Goal: Register for event/course

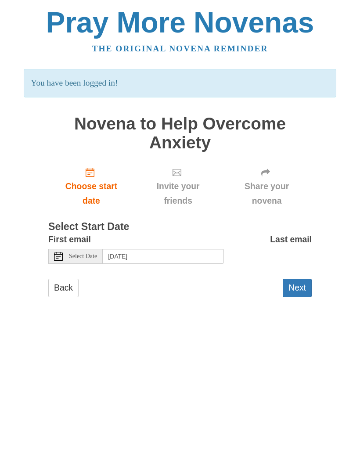
click at [303, 281] on button "Next" at bounding box center [297, 288] width 29 height 18
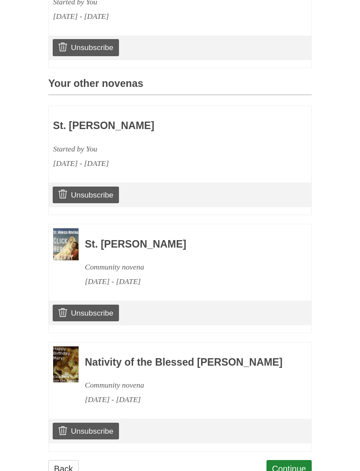
scroll to position [339, 0]
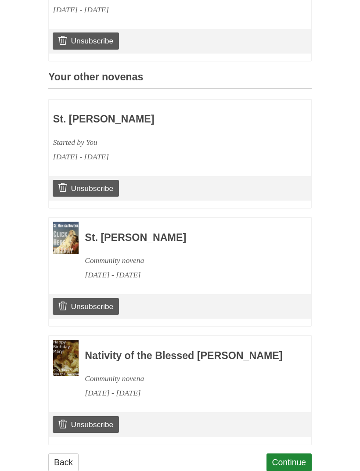
click at [293, 461] on link "Continue" at bounding box center [290, 463] width 46 height 18
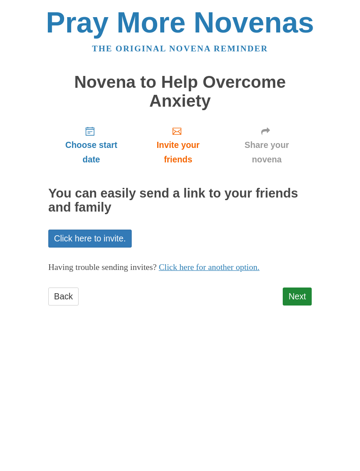
click at [305, 289] on link "Next" at bounding box center [297, 297] width 29 height 18
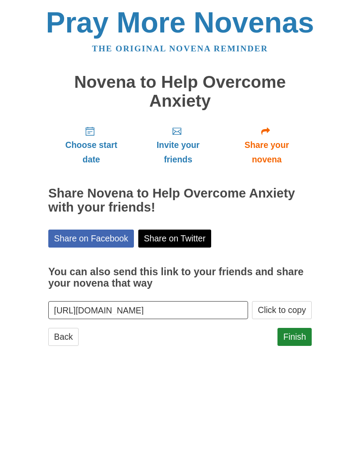
click at [298, 330] on link "Finish" at bounding box center [295, 337] width 34 height 18
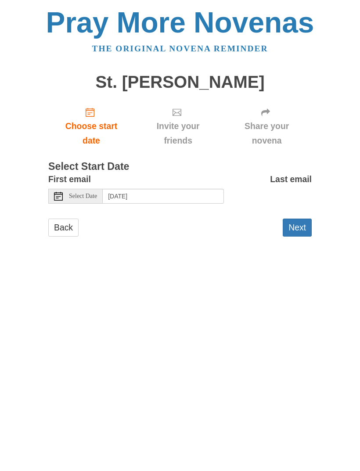
click at [298, 226] on button "Next" at bounding box center [297, 228] width 29 height 18
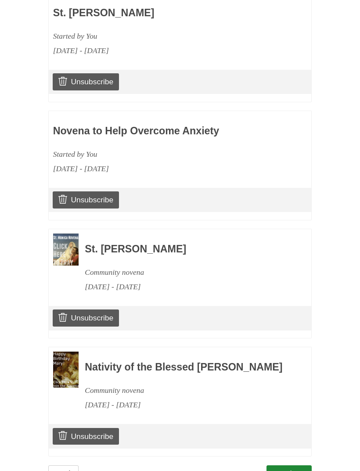
scroll to position [438, 0]
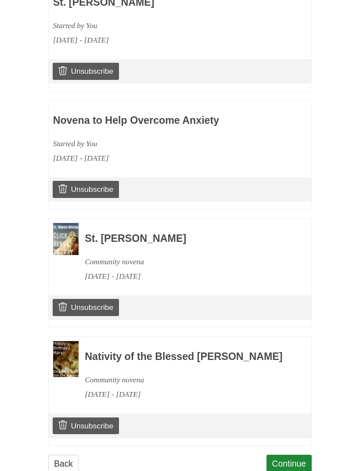
click at [293, 462] on link "Continue" at bounding box center [290, 464] width 46 height 18
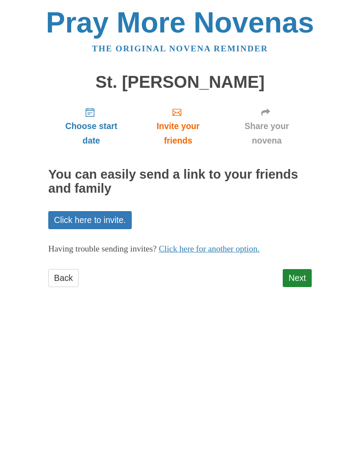
click at [297, 273] on link "Next" at bounding box center [297, 278] width 29 height 18
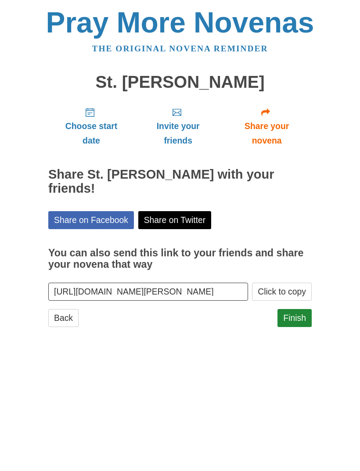
click at [303, 309] on link "Finish" at bounding box center [295, 318] width 34 height 18
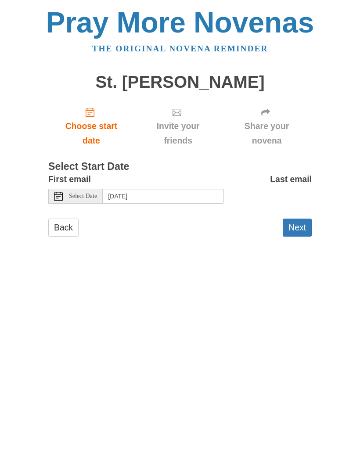
click at [309, 219] on button "Next" at bounding box center [297, 228] width 29 height 18
click at [298, 229] on button "Next" at bounding box center [297, 228] width 29 height 18
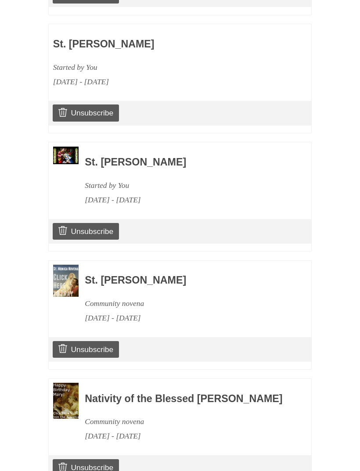
scroll to position [672, 0]
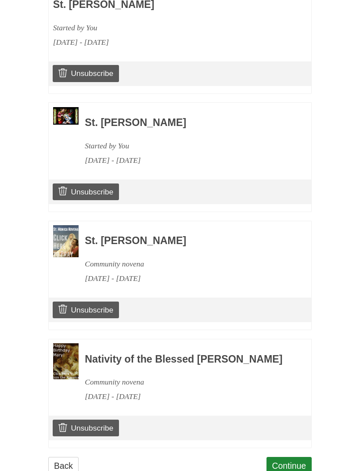
click at [290, 463] on link "Continue" at bounding box center [290, 466] width 46 height 18
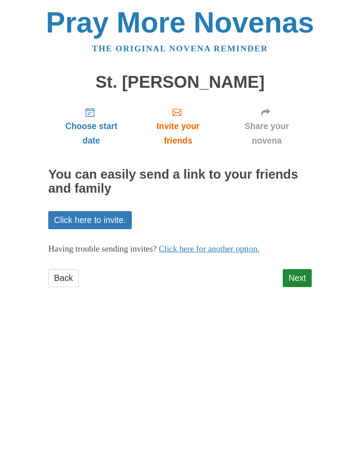
click at [299, 273] on link "Next" at bounding box center [297, 278] width 29 height 18
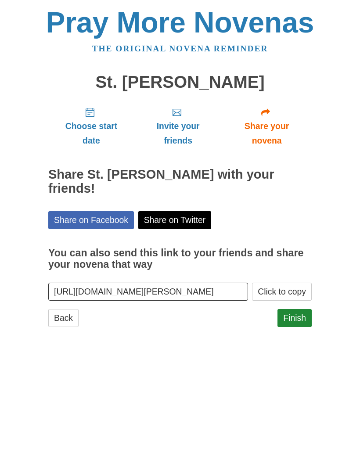
click at [297, 309] on link "Finish" at bounding box center [295, 318] width 34 height 18
